Goal: Check status: Check status

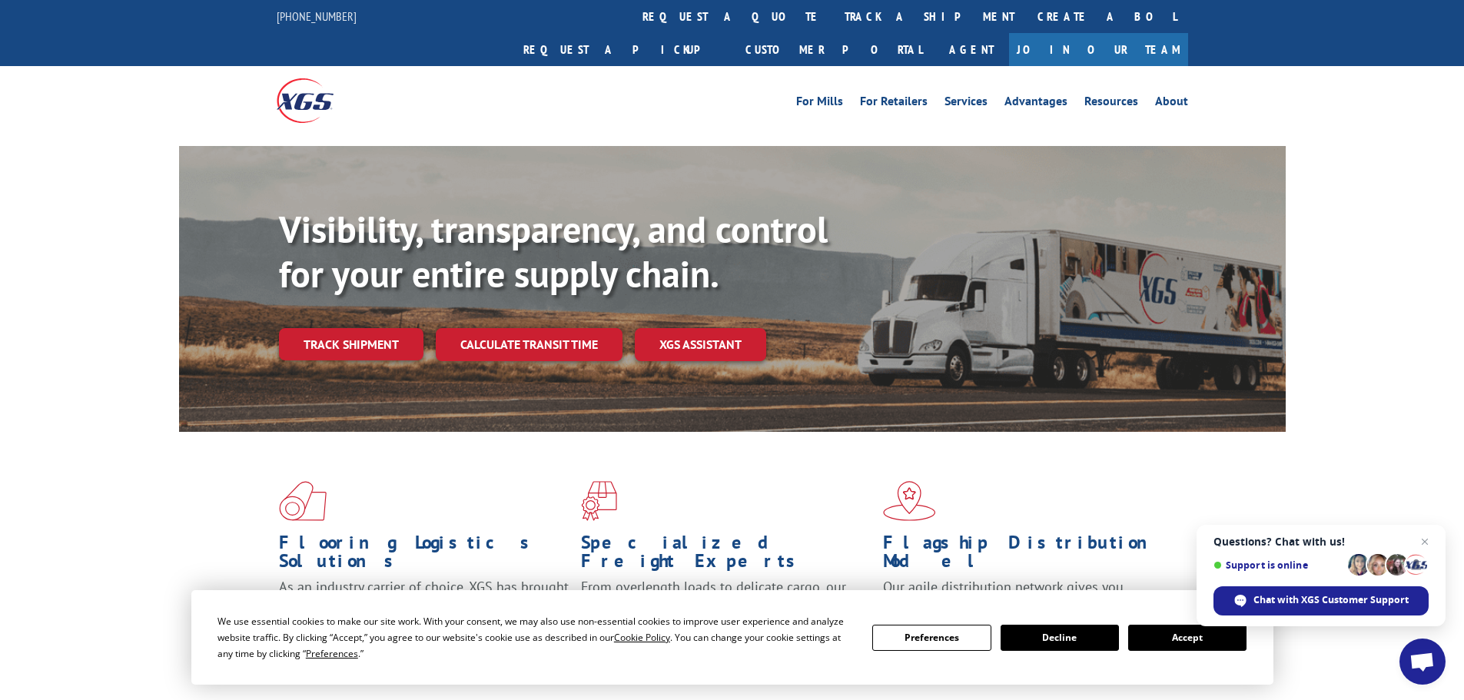
click at [1184, 632] on button "Accept" at bounding box center [1187, 638] width 118 height 26
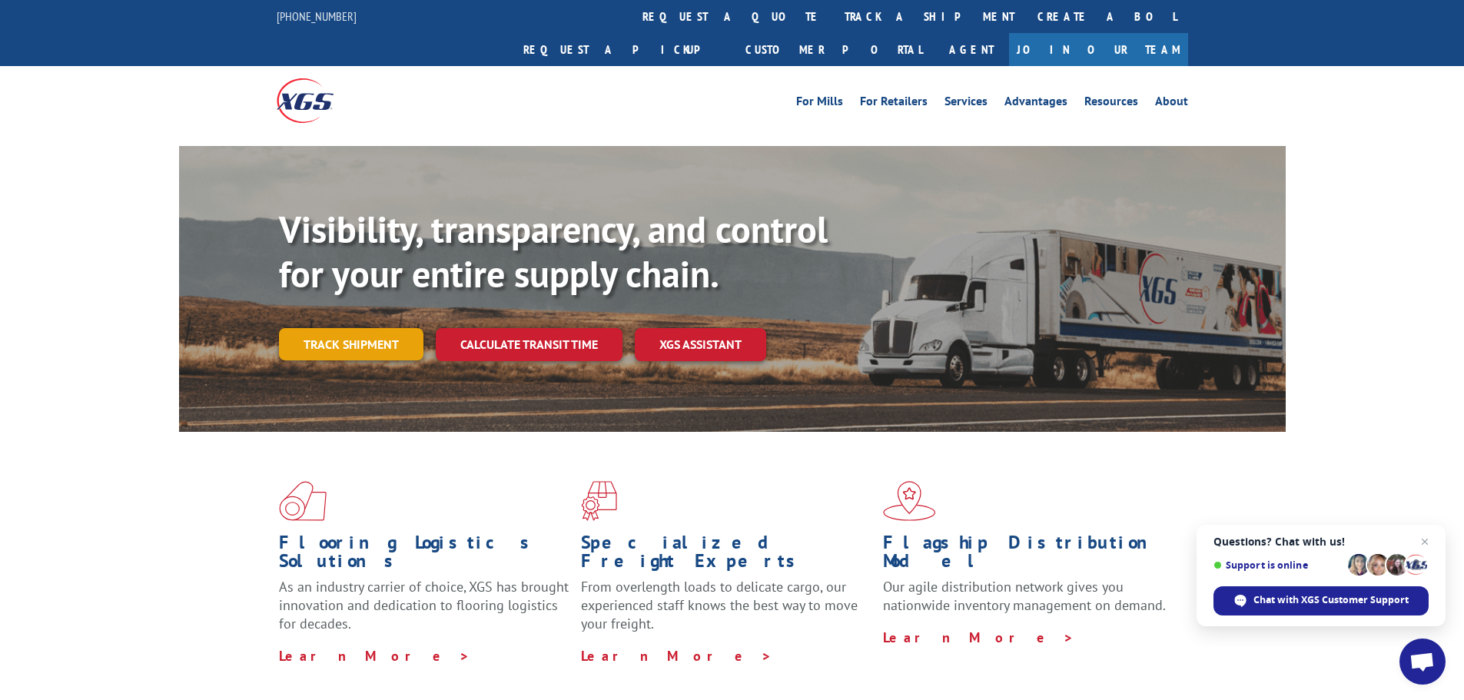
click at [354, 328] on link "Track shipment" at bounding box center [351, 344] width 144 height 32
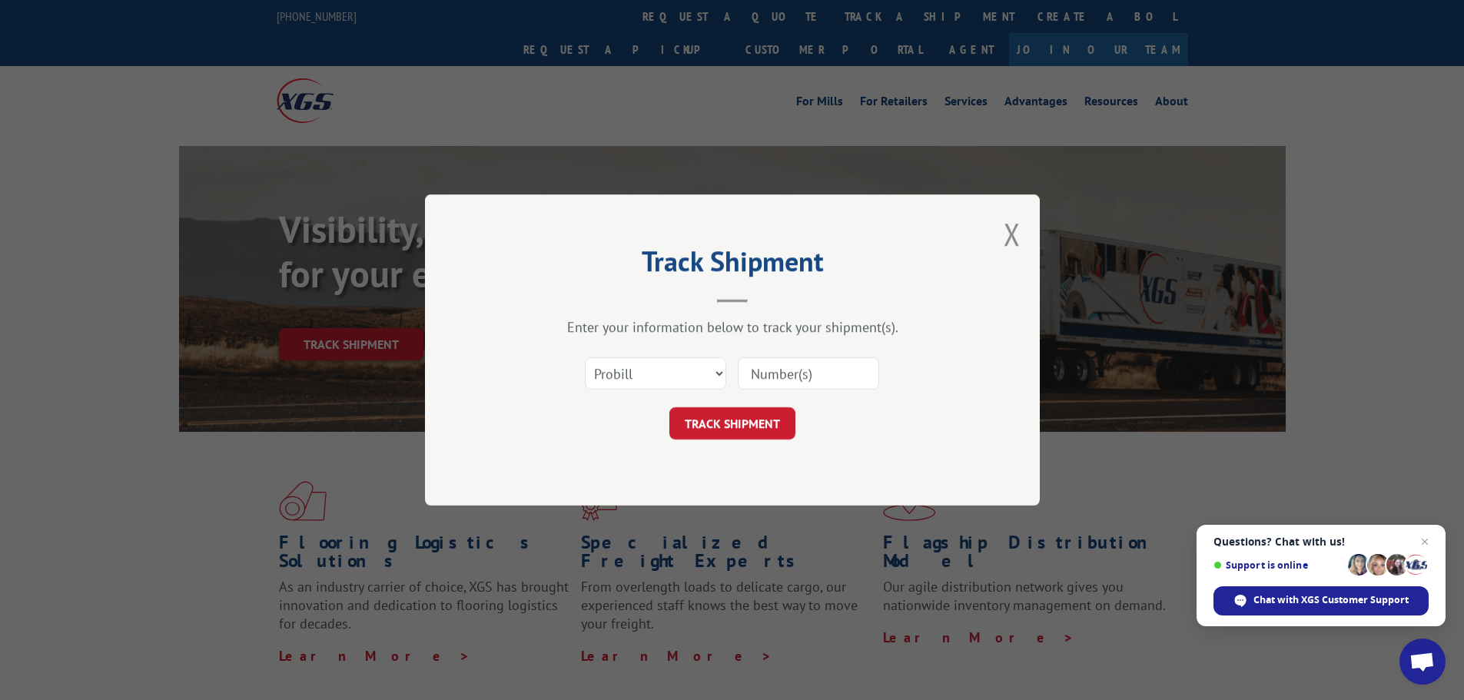
click at [798, 381] on input at bounding box center [808, 373] width 141 height 32
paste input "17409143"
type input "17409143"
click at [722, 427] on button "TRACK SHIPMENT" at bounding box center [732, 423] width 126 height 32
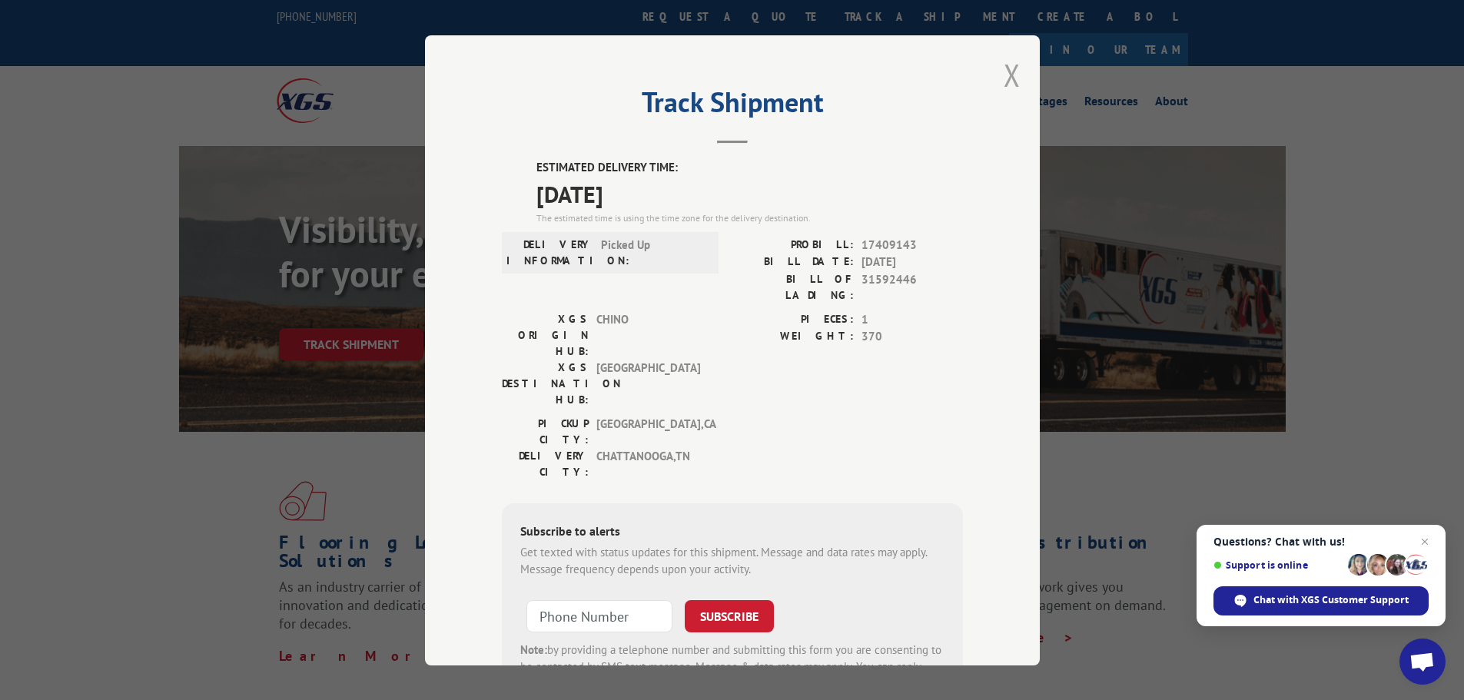
click at [1010, 65] on button "Close modal" at bounding box center [1012, 75] width 17 height 41
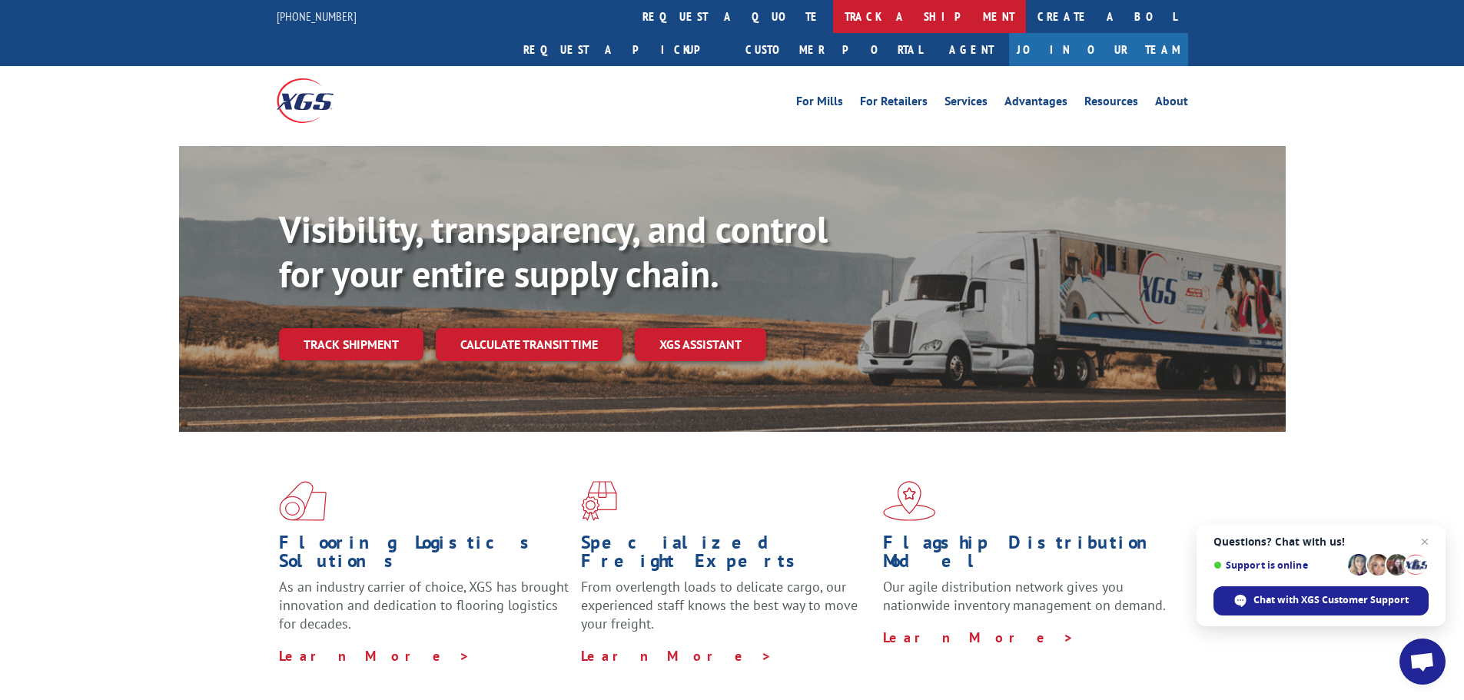
click at [833, 15] on link "track a shipment" at bounding box center [929, 16] width 193 height 33
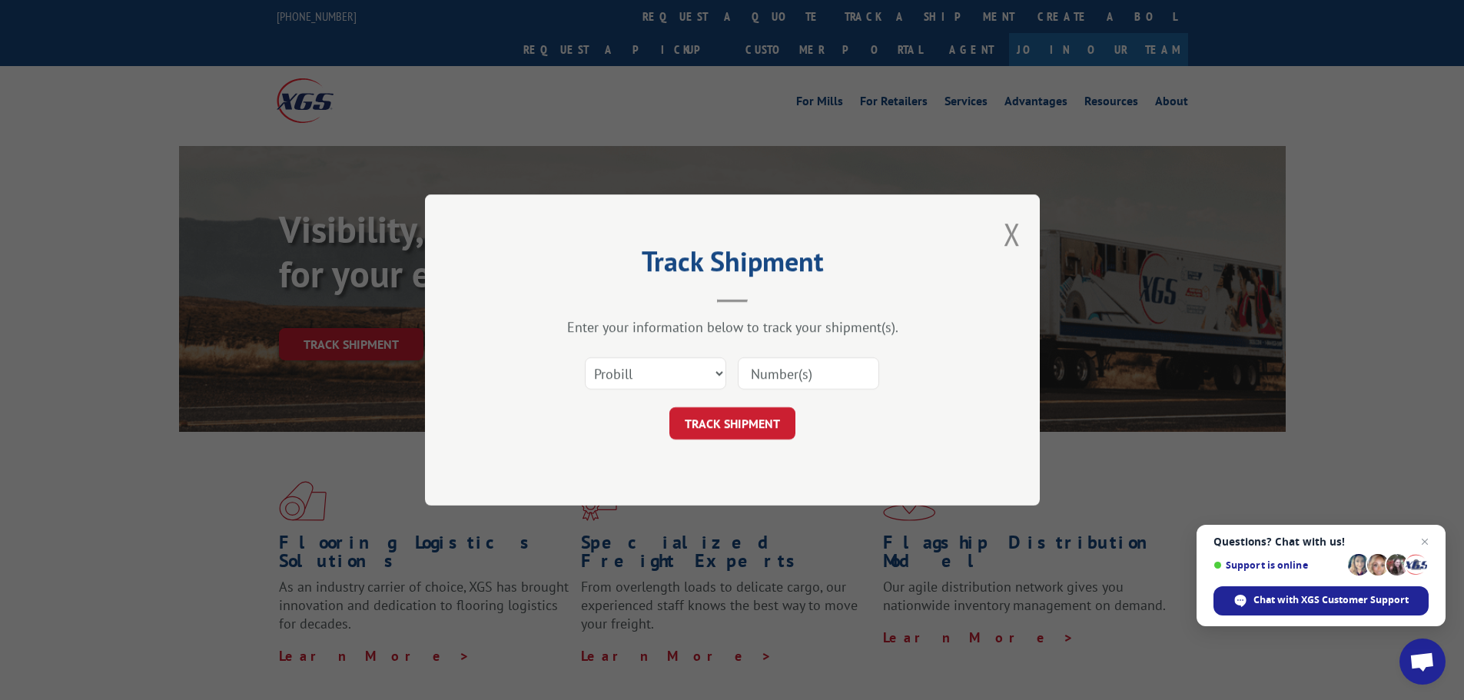
click at [793, 375] on input at bounding box center [808, 373] width 141 height 32
paste input "17409143"
type input "17409143"
click at [732, 421] on button "TRACK SHIPMENT" at bounding box center [732, 423] width 126 height 32
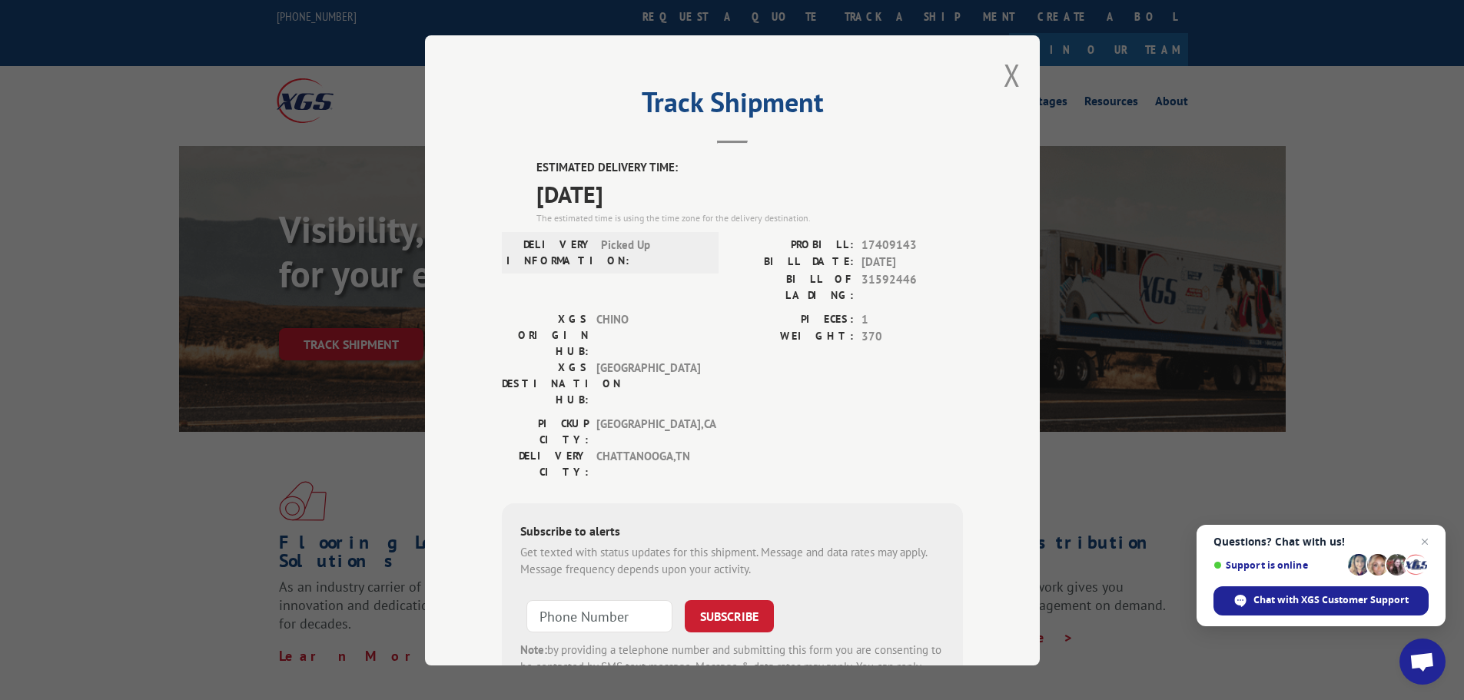
click at [1425, 528] on span "Questions? Chat with us! Support is online Chat with XGS Customer Support" at bounding box center [1321, 575] width 249 height 101
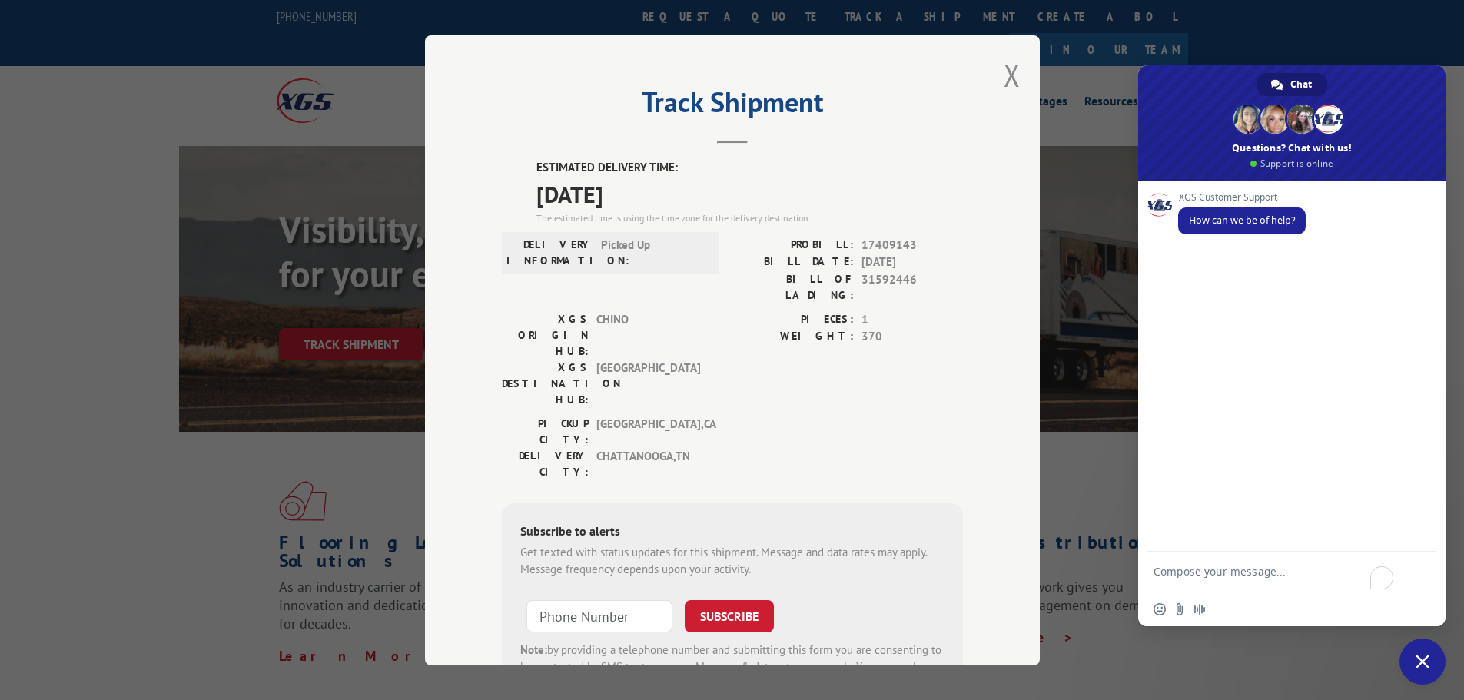
click at [1379, 48] on div "Track Shipment ESTIMATED DELIVERY TIME: [DATE] The estimated time is using the …" at bounding box center [732, 350] width 1464 height 700
click at [1411, 649] on span "Close chat" at bounding box center [1422, 662] width 46 height 46
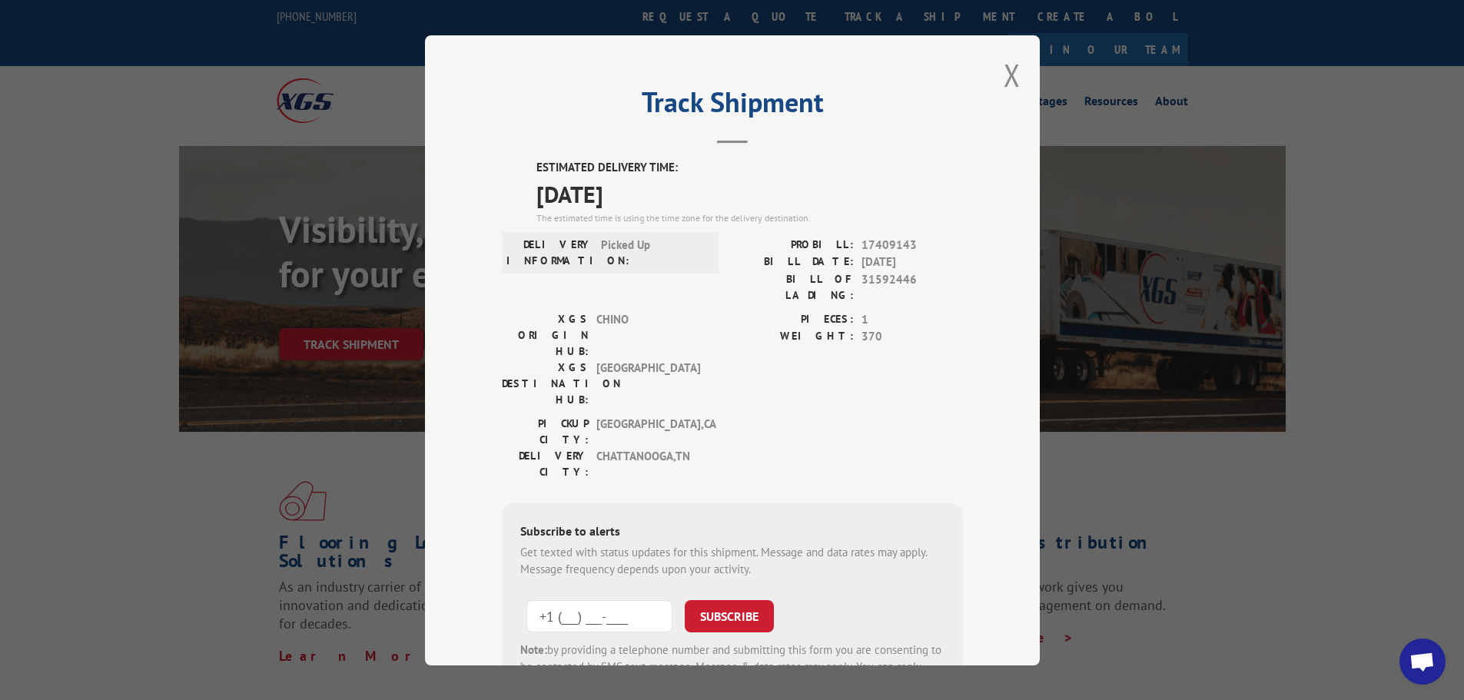
click at [592, 599] on input "+1 (___) ___-____" at bounding box center [599, 615] width 146 height 32
type input "[PHONE_NUMBER]"
click at [743, 590] on form "[PHONE_NUMBER] SUBSCRIBE Note: by providing a telephone number and submitting t…" at bounding box center [732, 641] width 424 height 103
click at [736, 599] on button "SUBSCRIBE" at bounding box center [729, 615] width 89 height 32
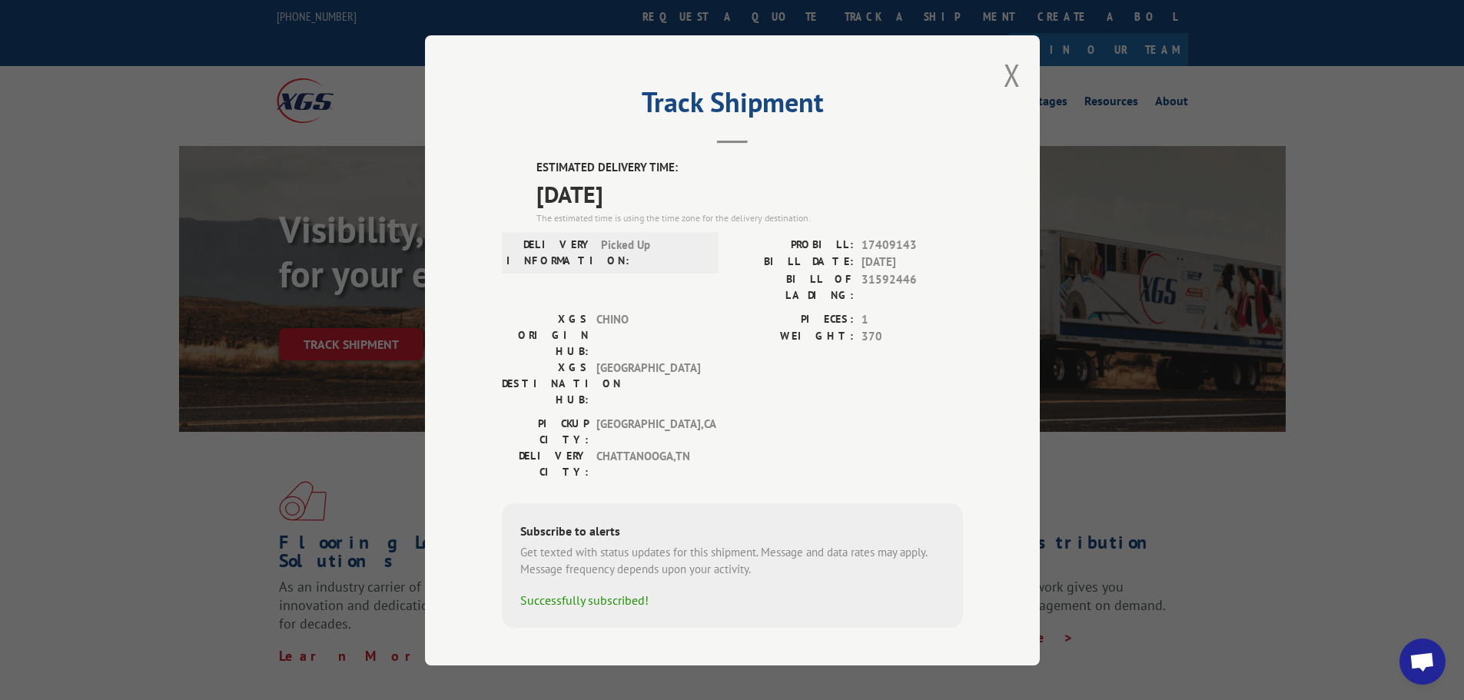
click at [1003, 81] on div "Track Shipment ESTIMATED DELIVERY TIME: [DATE] The estimated time is using the …" at bounding box center [732, 350] width 615 height 630
click at [1007, 81] on button "Close modal" at bounding box center [1012, 75] width 17 height 41
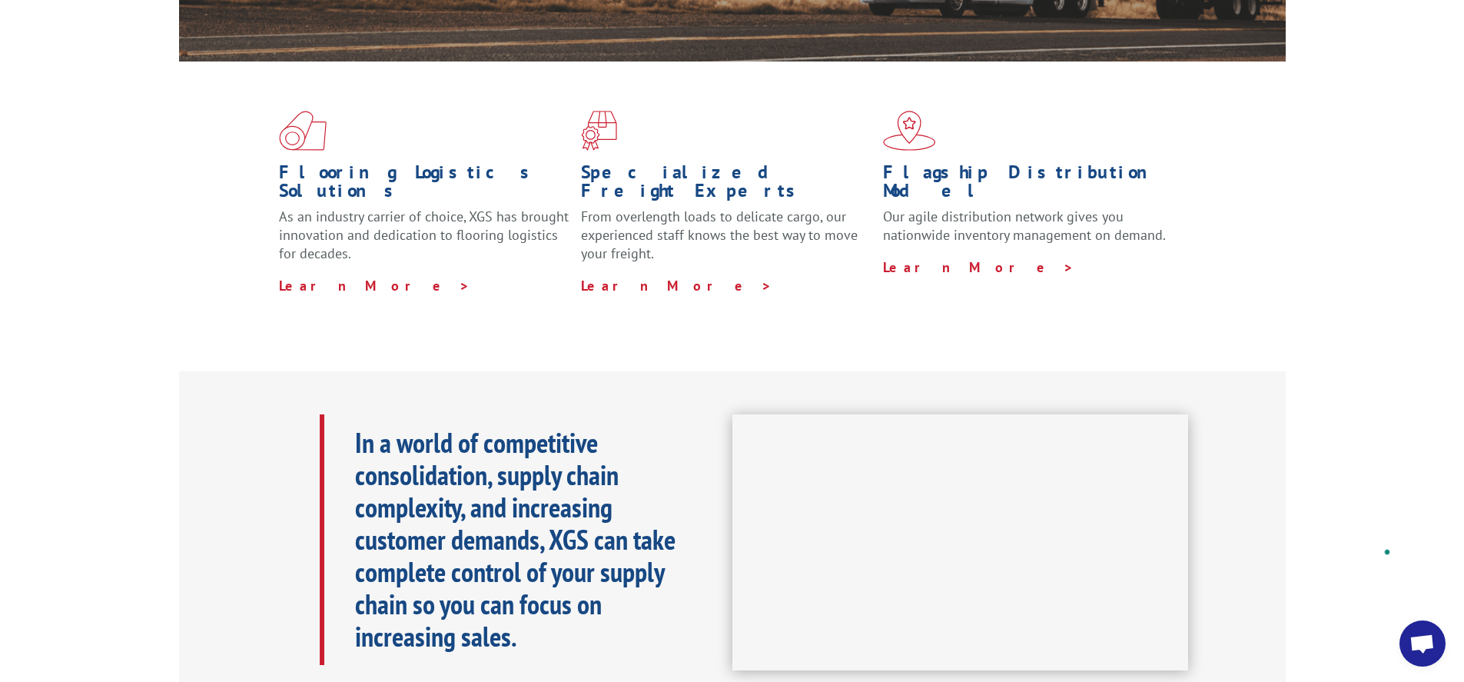
scroll to position [384, 0]
